Goal: Find specific page/section

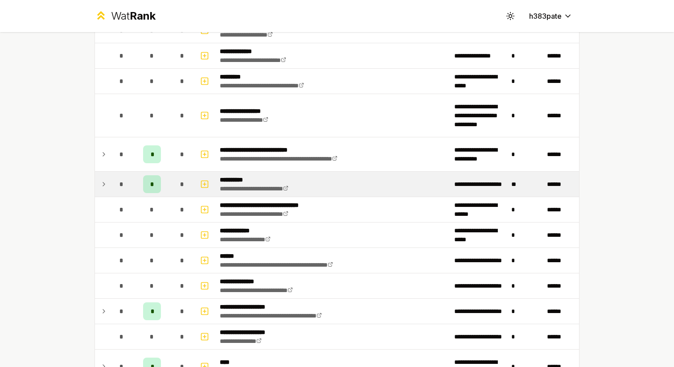
scroll to position [996, 0]
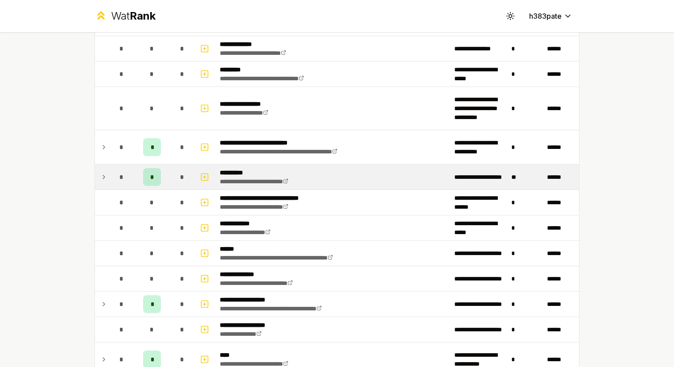
click at [106, 175] on icon at bounding box center [103, 177] width 7 height 11
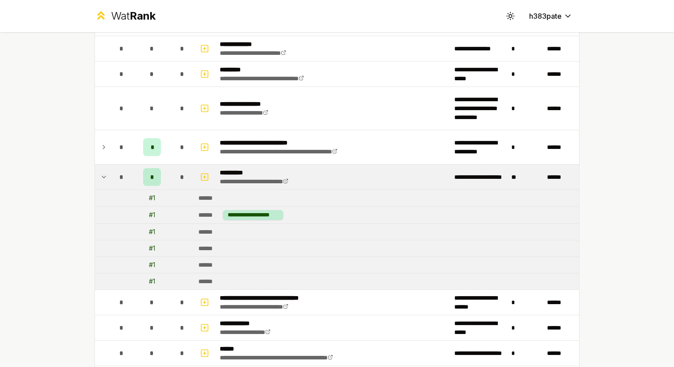
click at [106, 175] on icon at bounding box center [103, 177] width 7 height 11
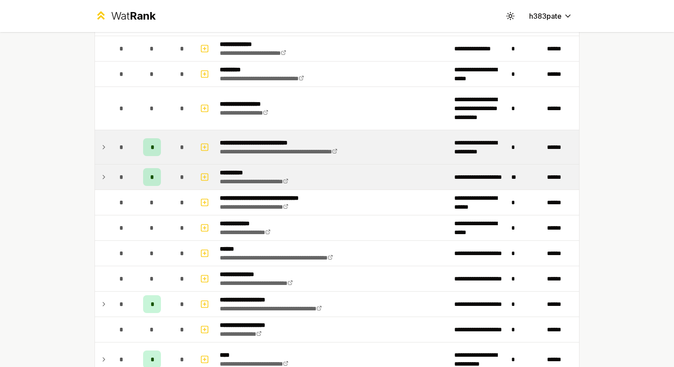
click at [103, 144] on icon at bounding box center [103, 147] width 7 height 11
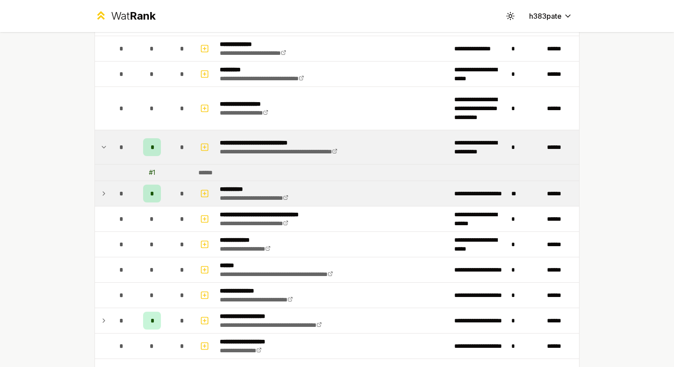
click at [103, 144] on icon at bounding box center [103, 147] width 7 height 11
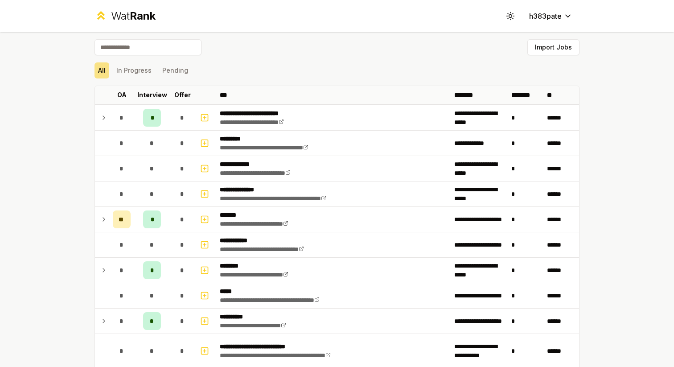
scroll to position [0, 0]
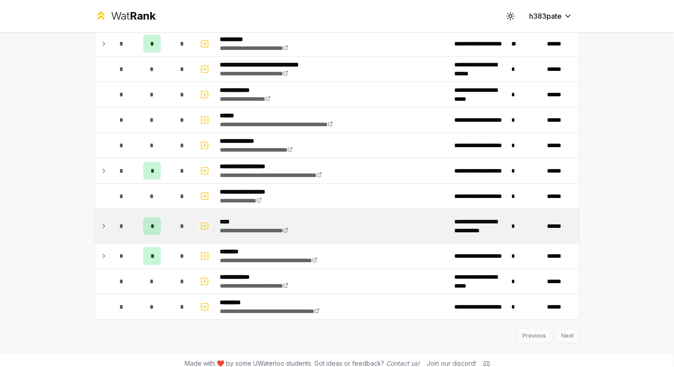
scroll to position [1130, 0]
